Goal: Transaction & Acquisition: Purchase product/service

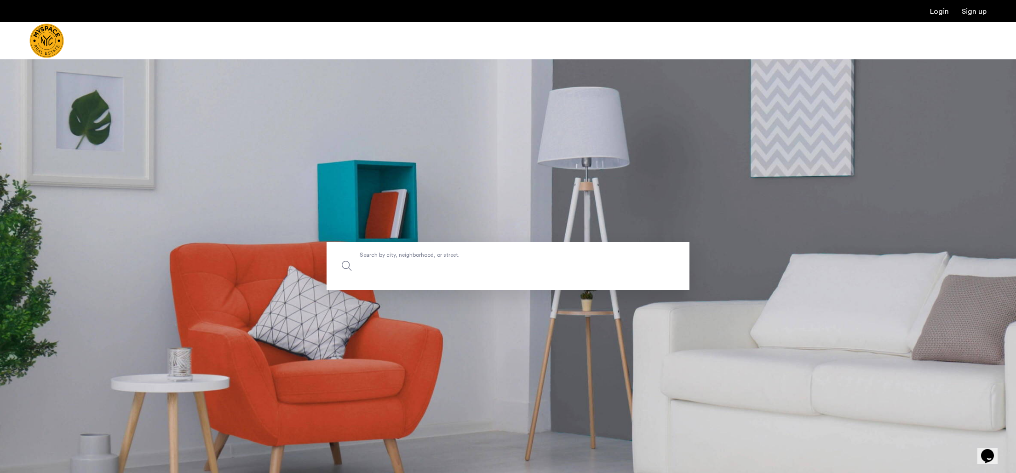
click at [470, 275] on input "Search by city, neighborhood, or street." at bounding box center [508, 266] width 363 height 48
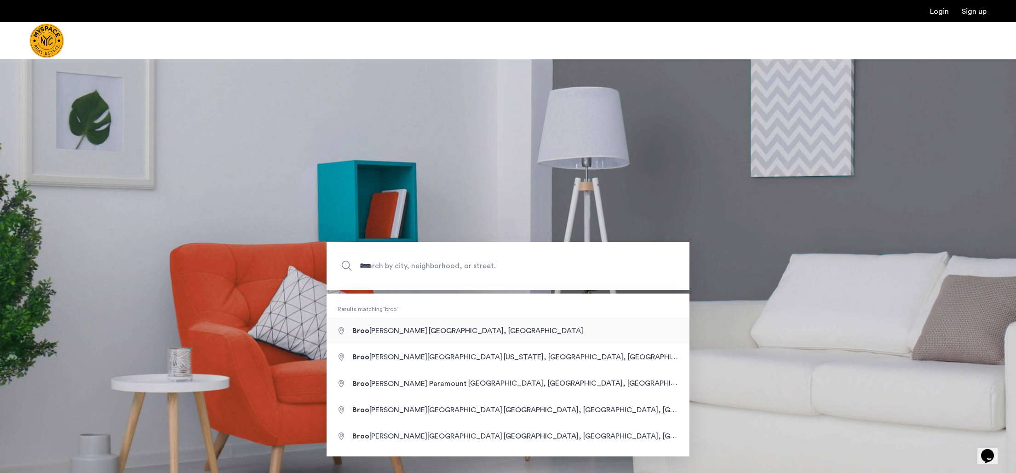
type input "**********"
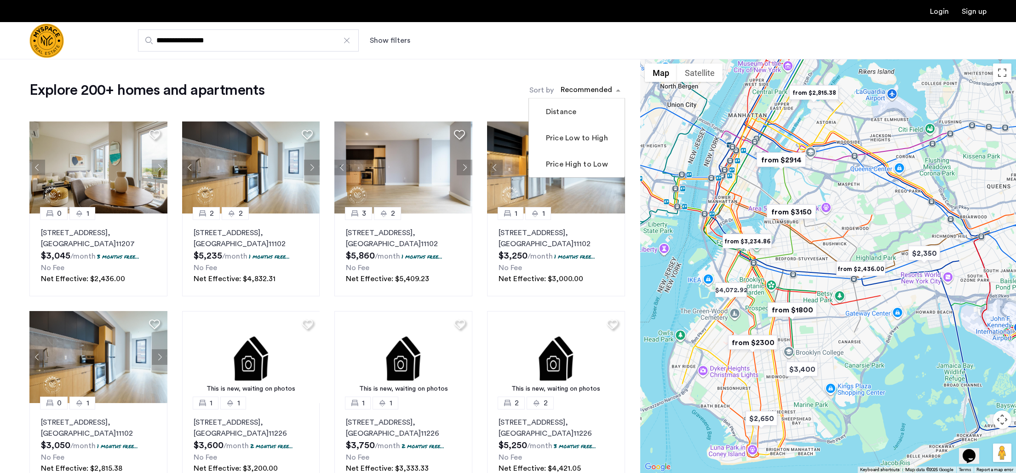
click at [599, 87] on div "sort-apartment" at bounding box center [586, 91] width 54 height 12
click at [582, 140] on label "Price Low to High" at bounding box center [576, 137] width 64 height 11
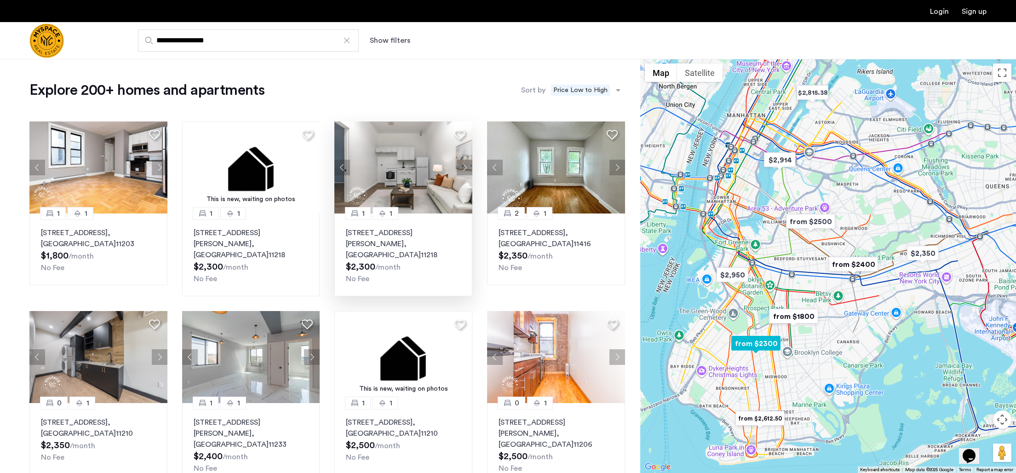
click at [463, 163] on button "Next apartment" at bounding box center [465, 168] width 16 height 16
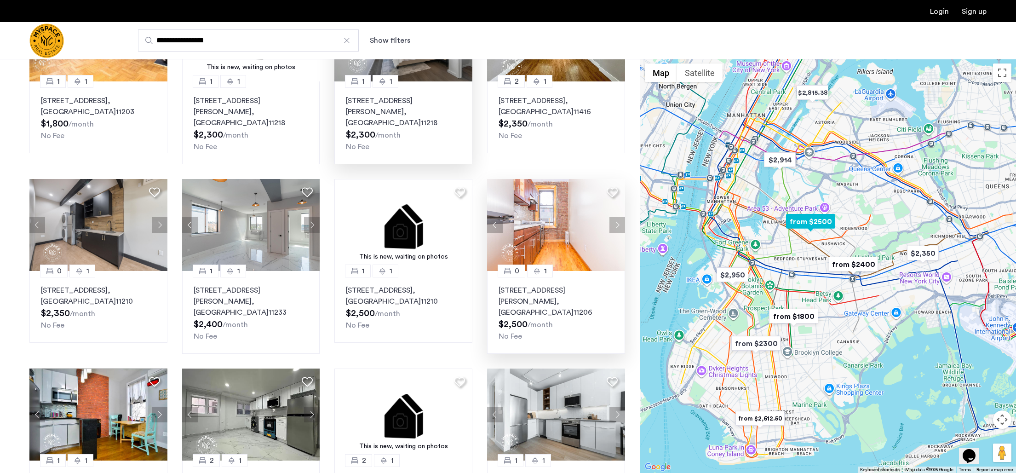
scroll to position [133, 0]
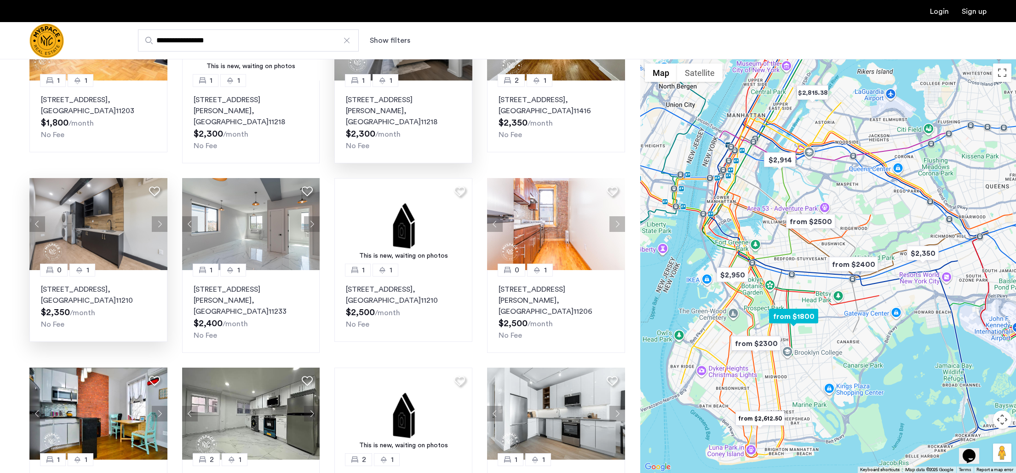
click at [157, 216] on button "Next apartment" at bounding box center [160, 224] width 16 height 16
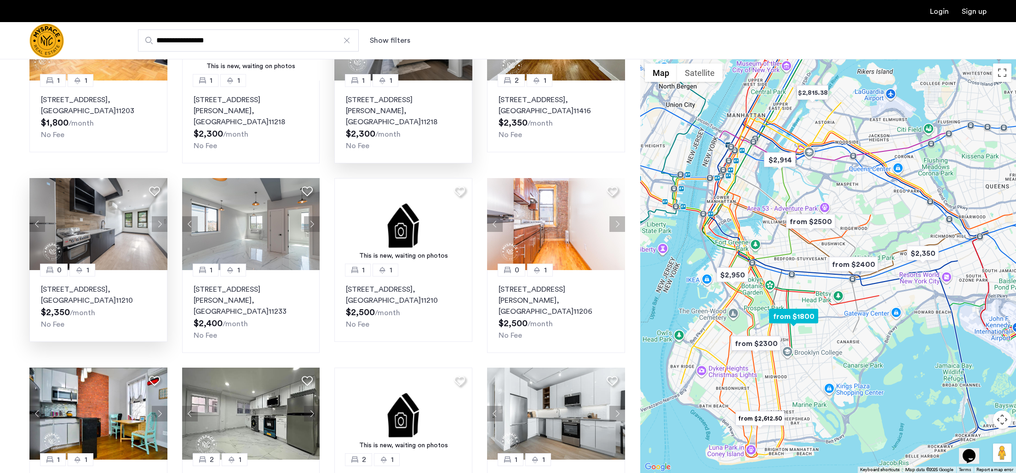
click at [157, 216] on button "Next apartment" at bounding box center [160, 224] width 16 height 16
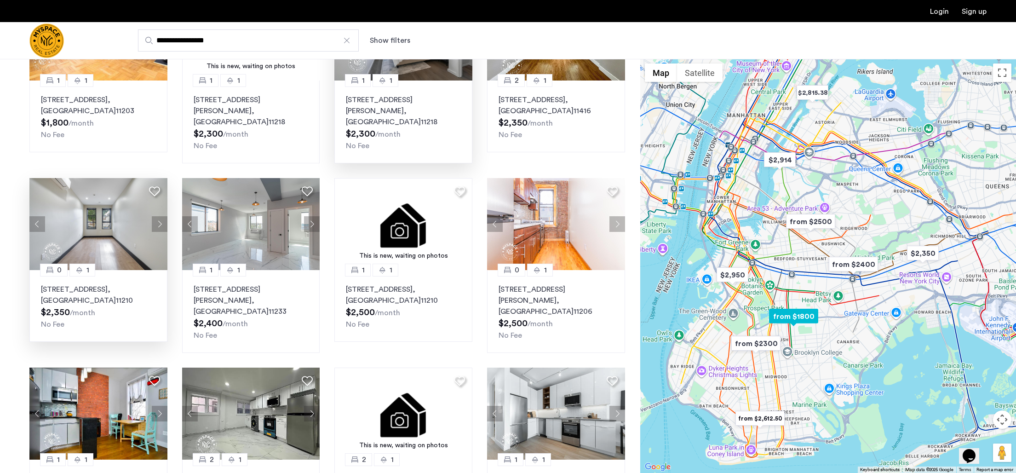
click at [157, 216] on button "Next apartment" at bounding box center [160, 224] width 16 height 16
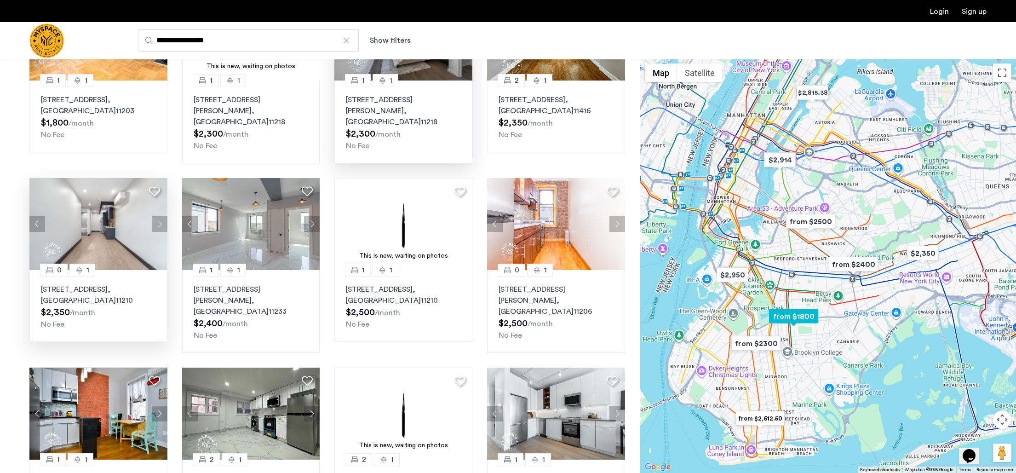
click at [157, 216] on button "Next apartment" at bounding box center [160, 224] width 16 height 16
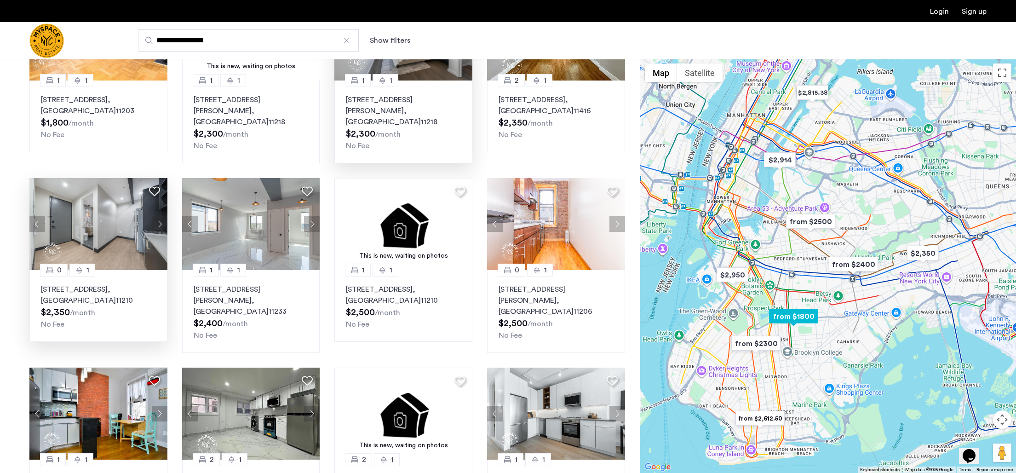
click at [157, 216] on button "Next apartment" at bounding box center [160, 224] width 16 height 16
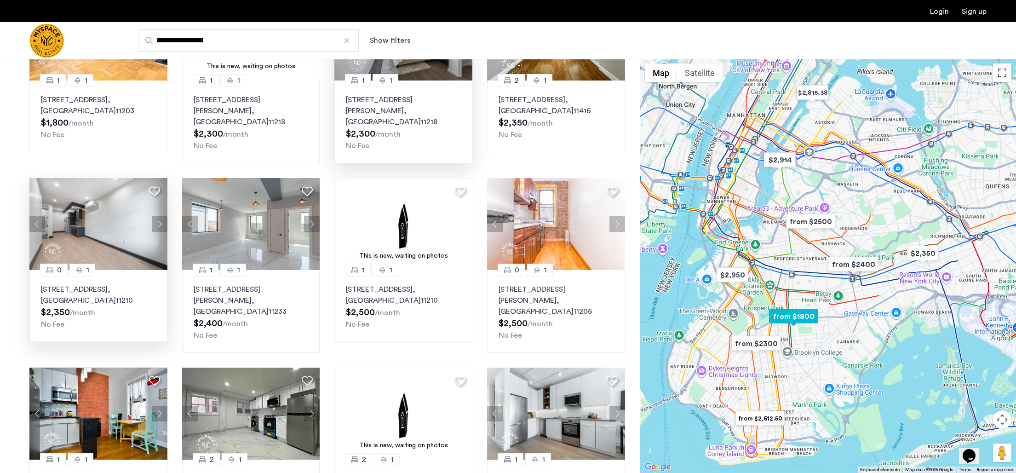
click at [157, 216] on button "Next apartment" at bounding box center [160, 224] width 16 height 16
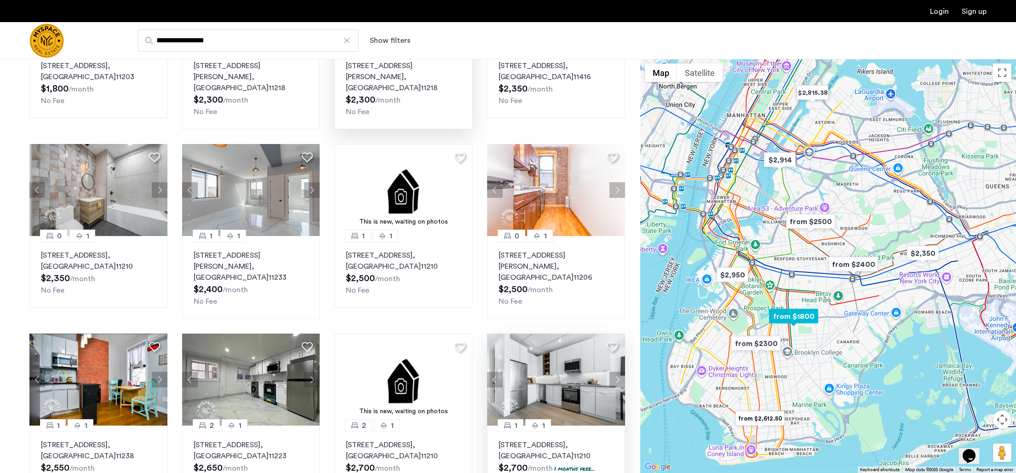
scroll to position [166, 0]
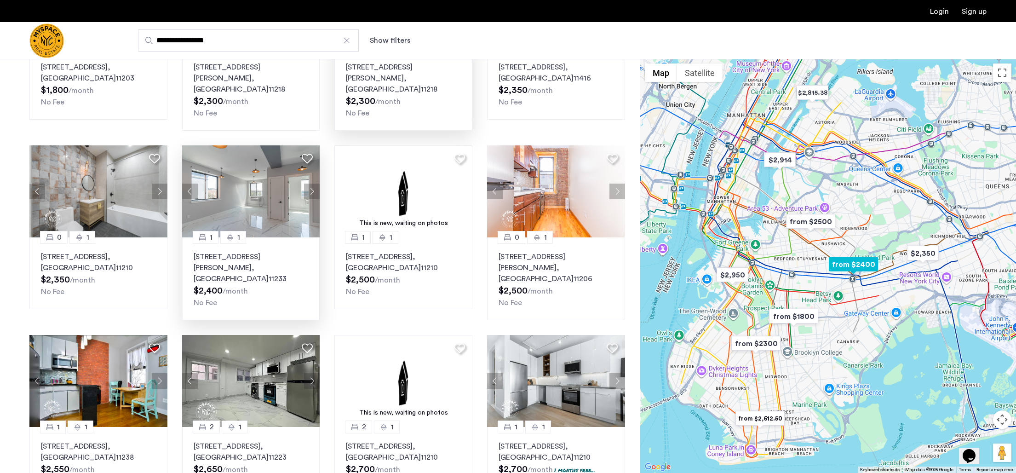
click at [308, 184] on button "Next apartment" at bounding box center [312, 192] width 16 height 16
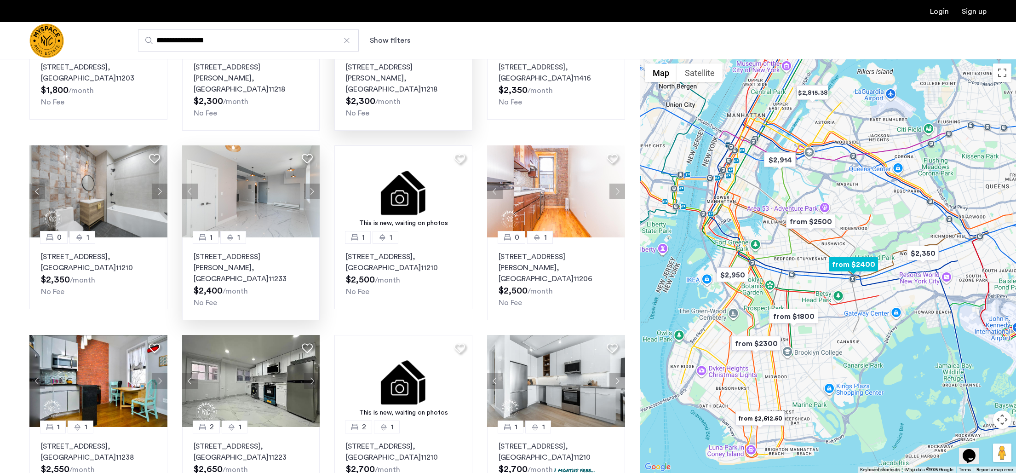
click at [308, 184] on button "Next apartment" at bounding box center [312, 192] width 16 height 16
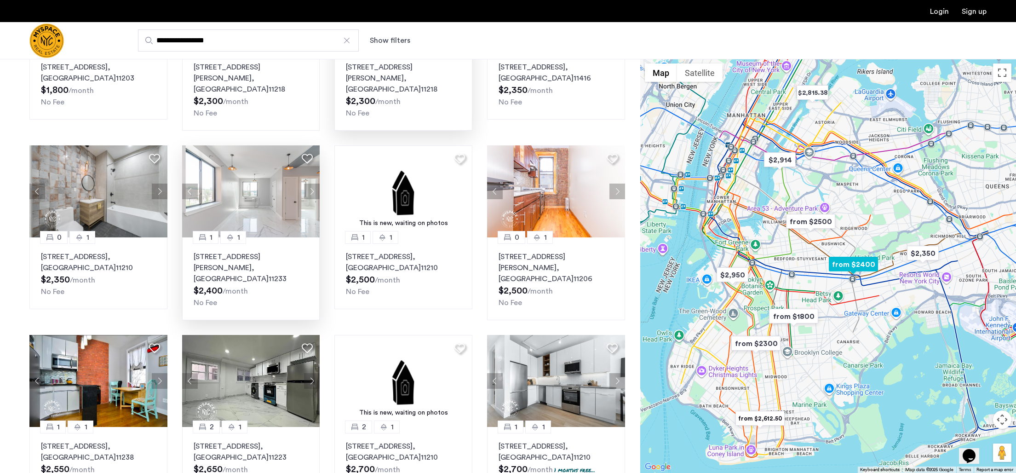
click at [308, 184] on button "Next apartment" at bounding box center [312, 192] width 16 height 16
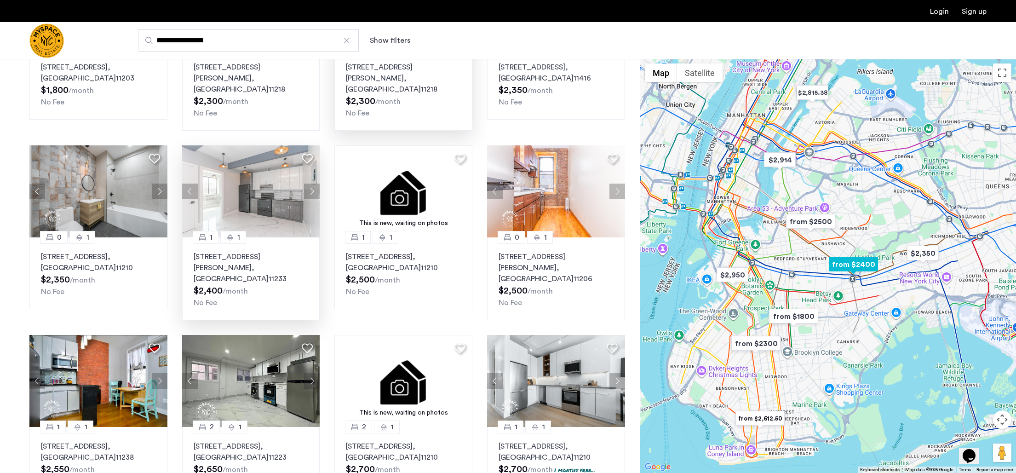
click at [308, 184] on button "Next apartment" at bounding box center [312, 192] width 16 height 16
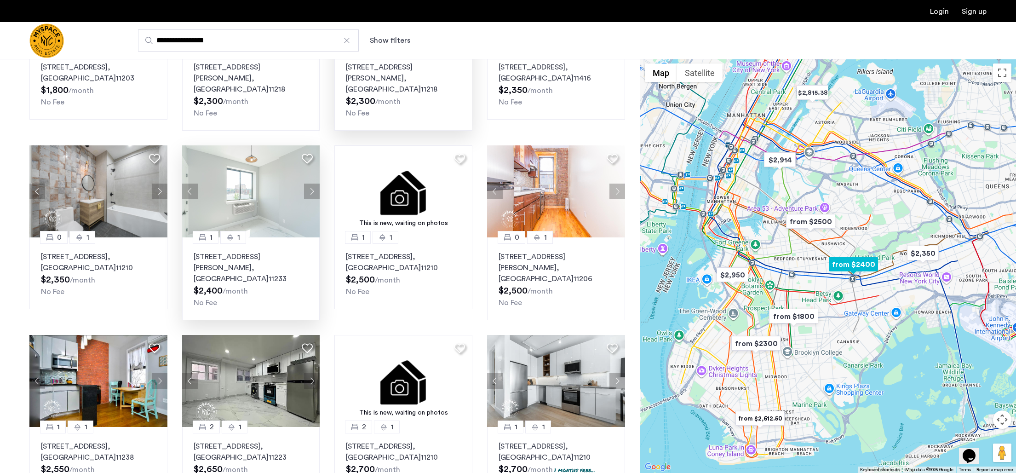
click at [308, 184] on button "Next apartment" at bounding box center [312, 192] width 16 height 16
